Goal: Task Accomplishment & Management: Complete application form

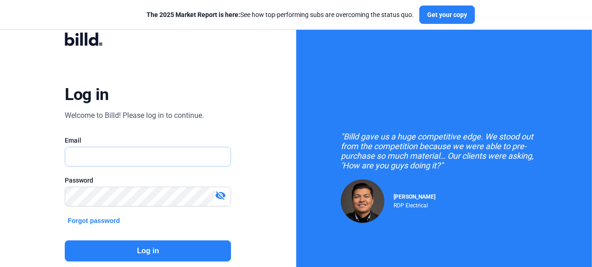
type input "[PERSON_NAME][EMAIL_ADDRESS][DOMAIN_NAME]"
click at [147, 250] on button "Log in" at bounding box center [148, 251] width 166 height 21
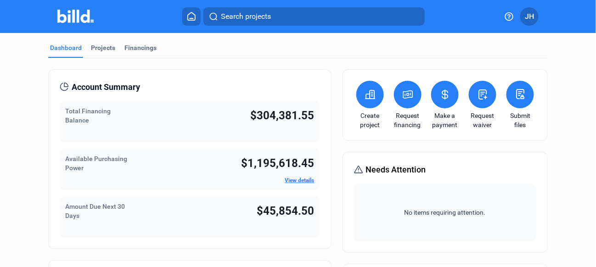
click at [365, 95] on icon at bounding box center [370, 94] width 11 height 11
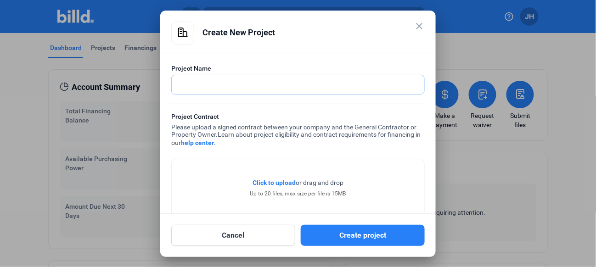
click at [221, 87] on input "text" at bounding box center [293, 84] width 242 height 19
type input "Tennaqua, Deerfield, IL"
click at [266, 184] on span "Click to upload" at bounding box center [274, 182] width 43 height 7
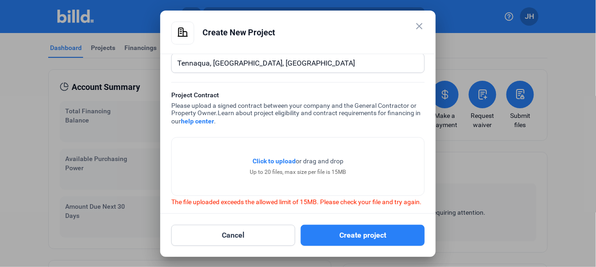
scroll to position [36, 0]
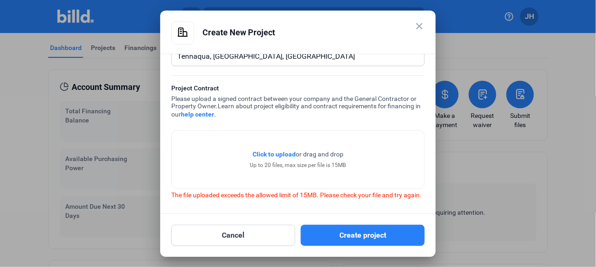
click at [275, 151] on span "Click to upload" at bounding box center [274, 154] width 43 height 7
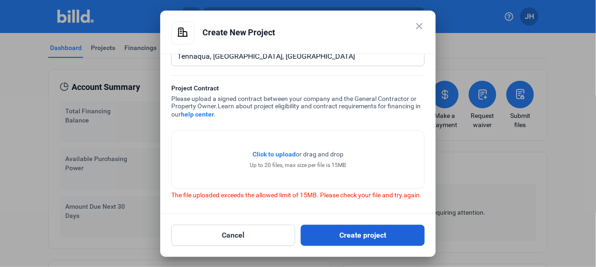
click at [344, 235] on button "Create project" at bounding box center [363, 235] width 124 height 21
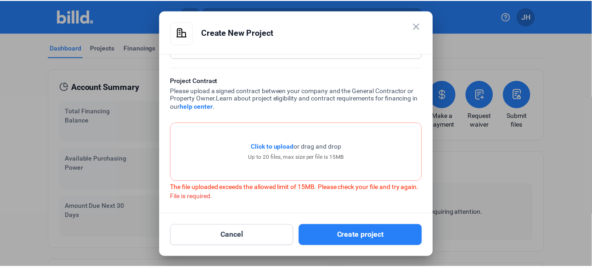
scroll to position [45, 0]
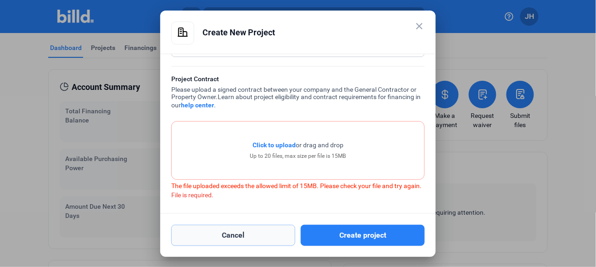
click at [247, 236] on button "Cancel" at bounding box center [233, 235] width 124 height 21
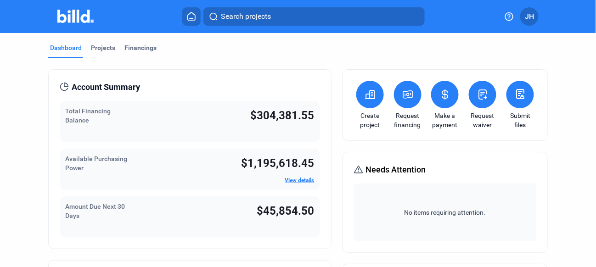
click at [528, 21] on span "JH" at bounding box center [529, 16] width 9 height 11
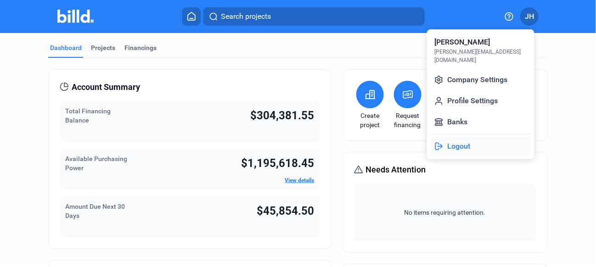
click at [461, 138] on button "Logout" at bounding box center [481, 146] width 100 height 18
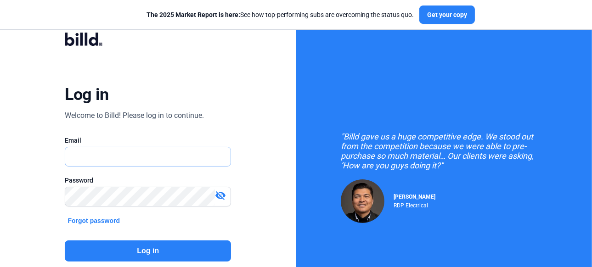
type input "[PERSON_NAME][EMAIL_ADDRESS][DOMAIN_NAME]"
click at [161, 249] on button "Log in" at bounding box center [148, 251] width 166 height 21
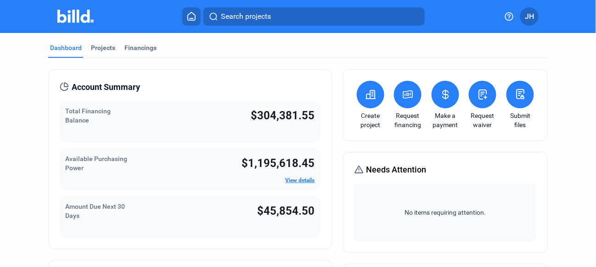
click at [368, 96] on icon at bounding box center [370, 94] width 11 height 11
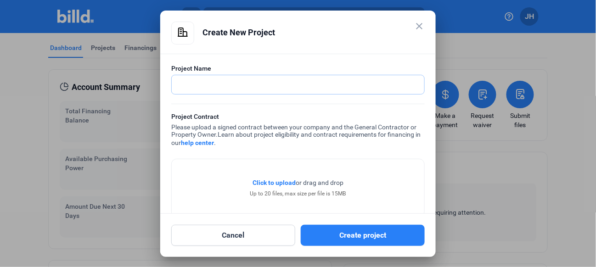
click at [218, 85] on input "text" at bounding box center [293, 84] width 242 height 19
click at [186, 85] on input "text" at bounding box center [298, 84] width 253 height 19
type input "[GEOGRAPHIC_DATA] Townhomes"
click at [264, 183] on span "Click to upload" at bounding box center [274, 182] width 43 height 7
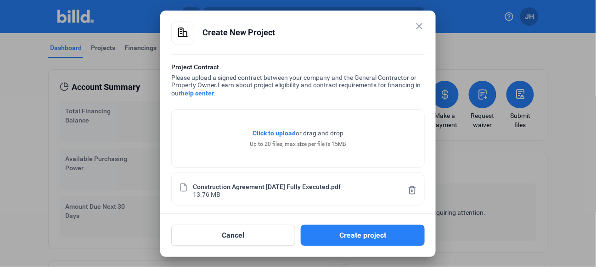
scroll to position [52, 0]
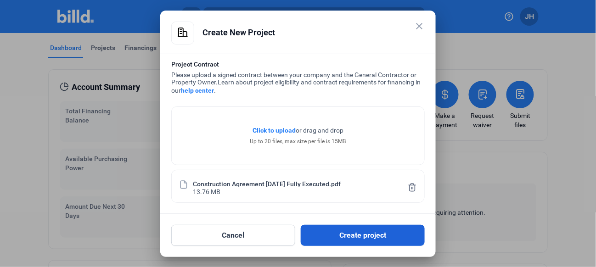
click at [361, 236] on button "Create project" at bounding box center [363, 235] width 124 height 21
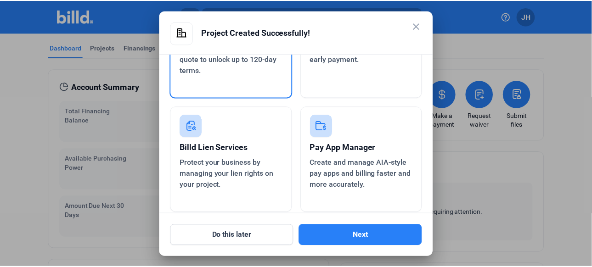
scroll to position [101, 0]
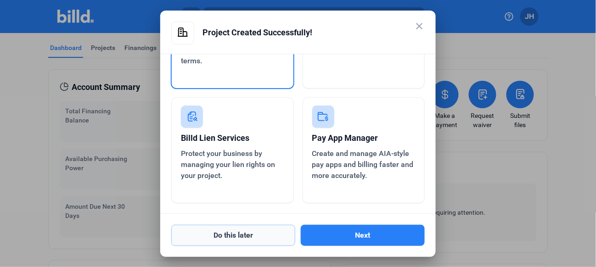
click at [239, 236] on button "Do this later" at bounding box center [233, 235] width 124 height 21
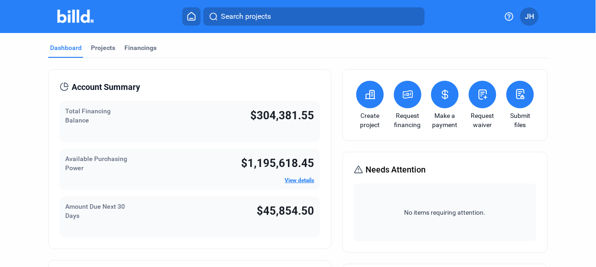
click at [528, 18] on span "JH" at bounding box center [529, 16] width 9 height 11
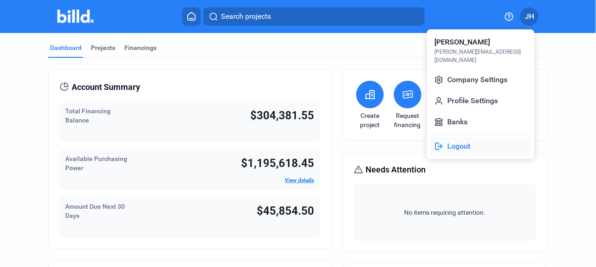
click at [467, 138] on button "Logout" at bounding box center [481, 146] width 100 height 18
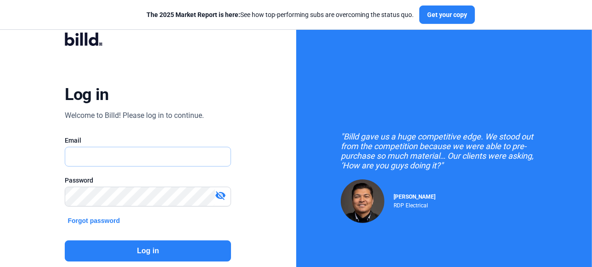
type input "[PERSON_NAME][EMAIL_ADDRESS][DOMAIN_NAME]"
